Goal: Task Accomplishment & Management: Manage account settings

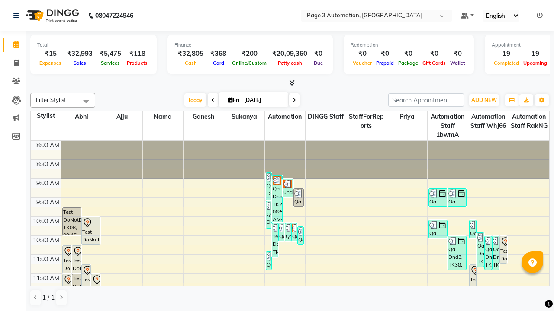
click at [539, 15] on icon at bounding box center [539, 16] width 6 height 6
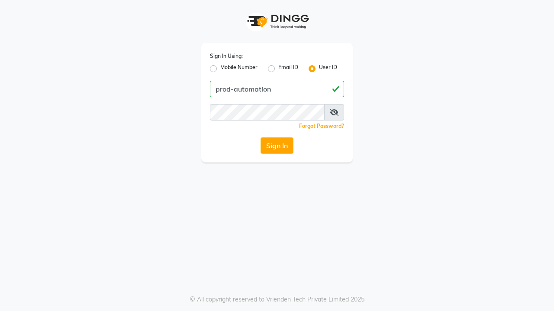
type input "prod-automation"
click at [277, 146] on button "Sign In" at bounding box center [276, 146] width 33 height 16
